Goal: Information Seeking & Learning: Learn about a topic

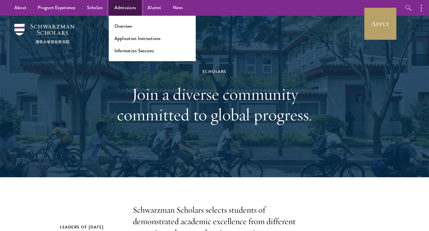
click at [117, 5] on link "Admissions" at bounding box center [125, 8] width 33 height 16
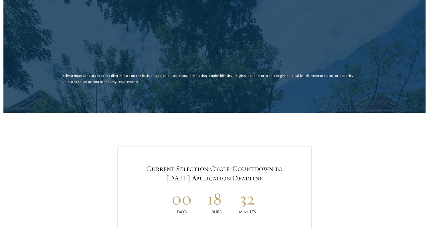
scroll to position [1096, 0]
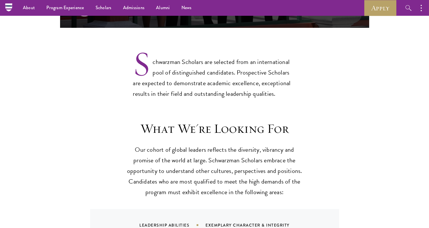
scroll to position [432, 0]
